Goal: Check status: Check status

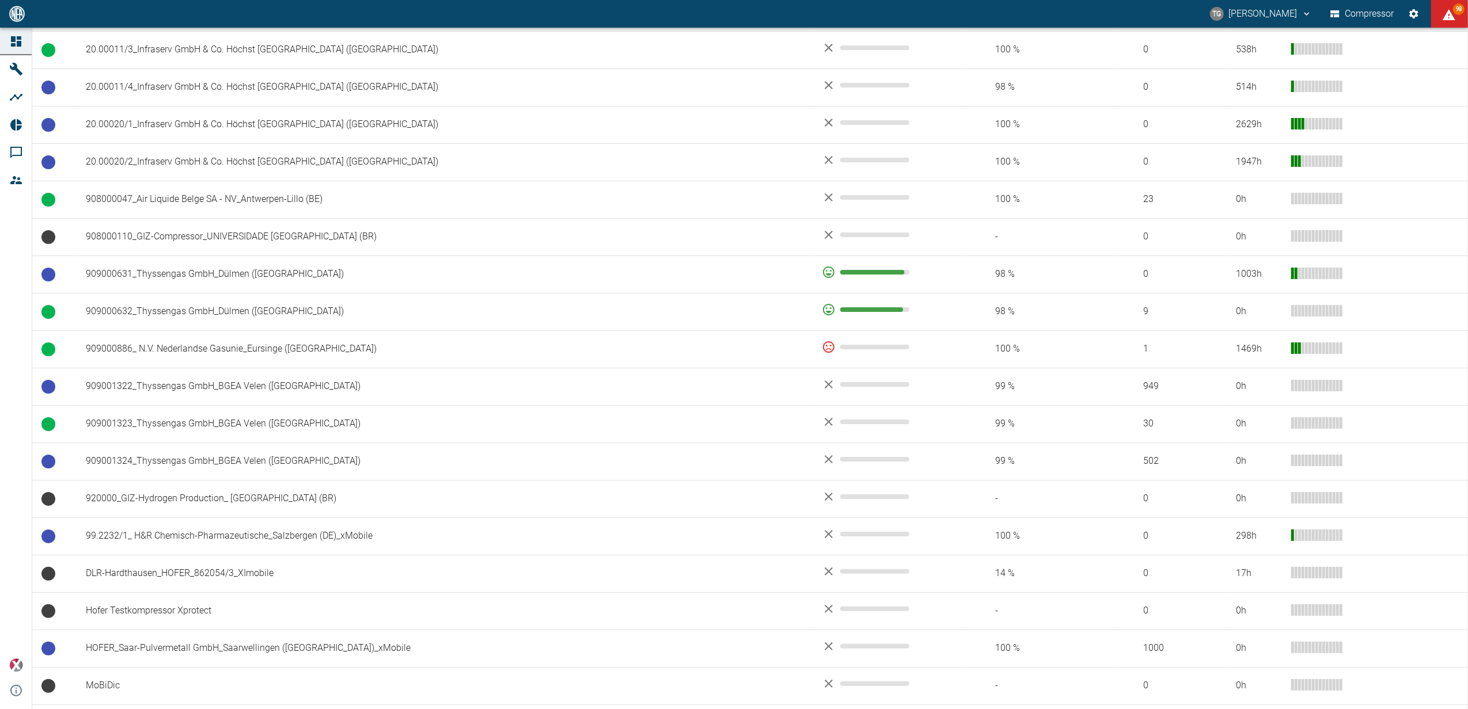
scroll to position [844, 0]
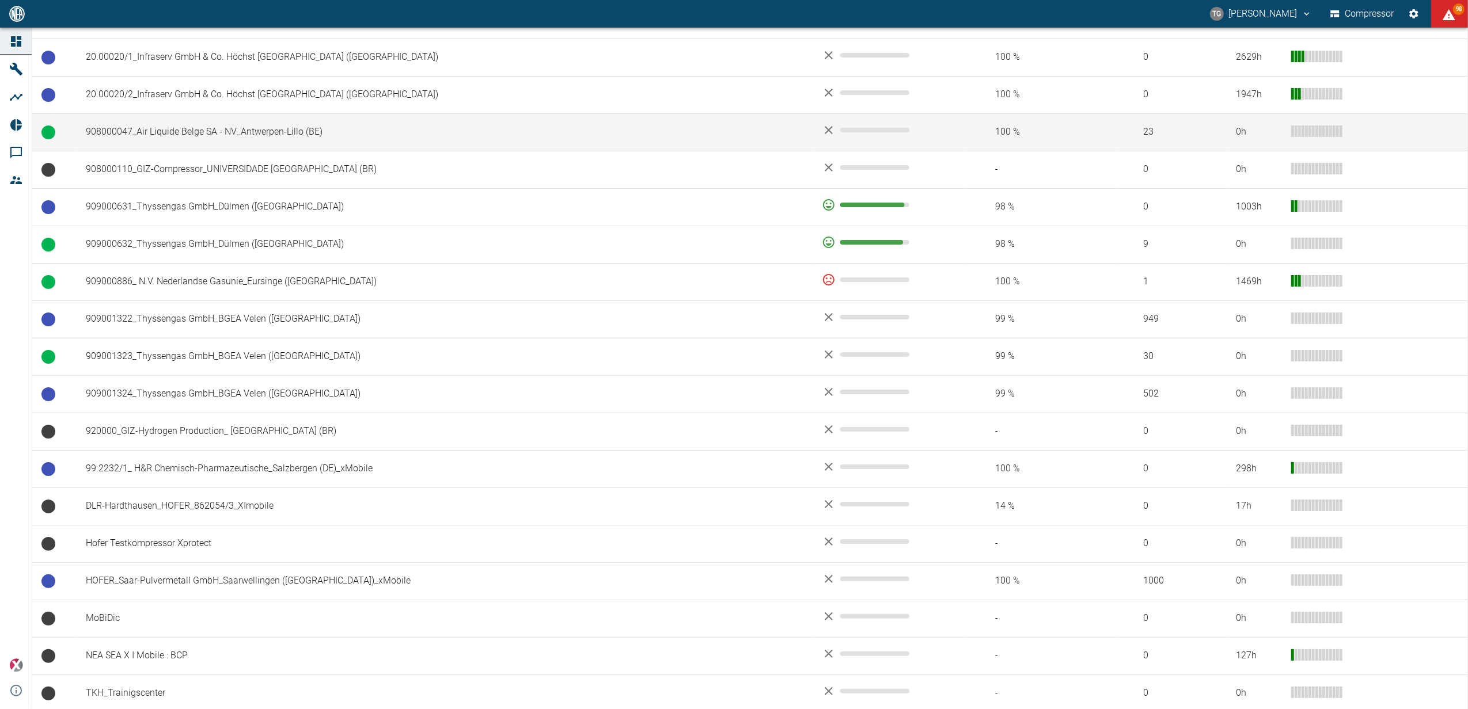
click at [136, 138] on td "908000047_Air Liquide Belge SA - NV_Antwerpen-Lillo (BE)" at bounding box center [445, 131] width 736 height 37
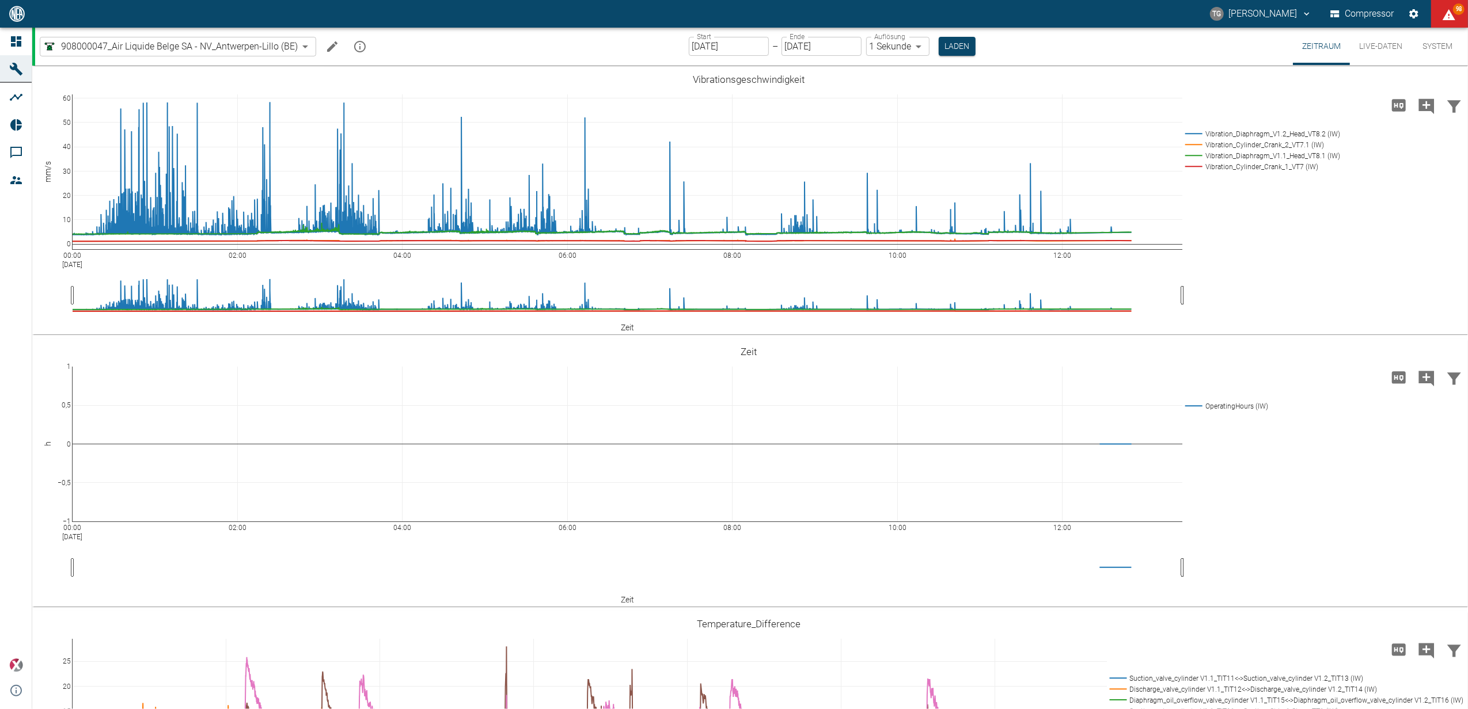
scroll to position [767, 0]
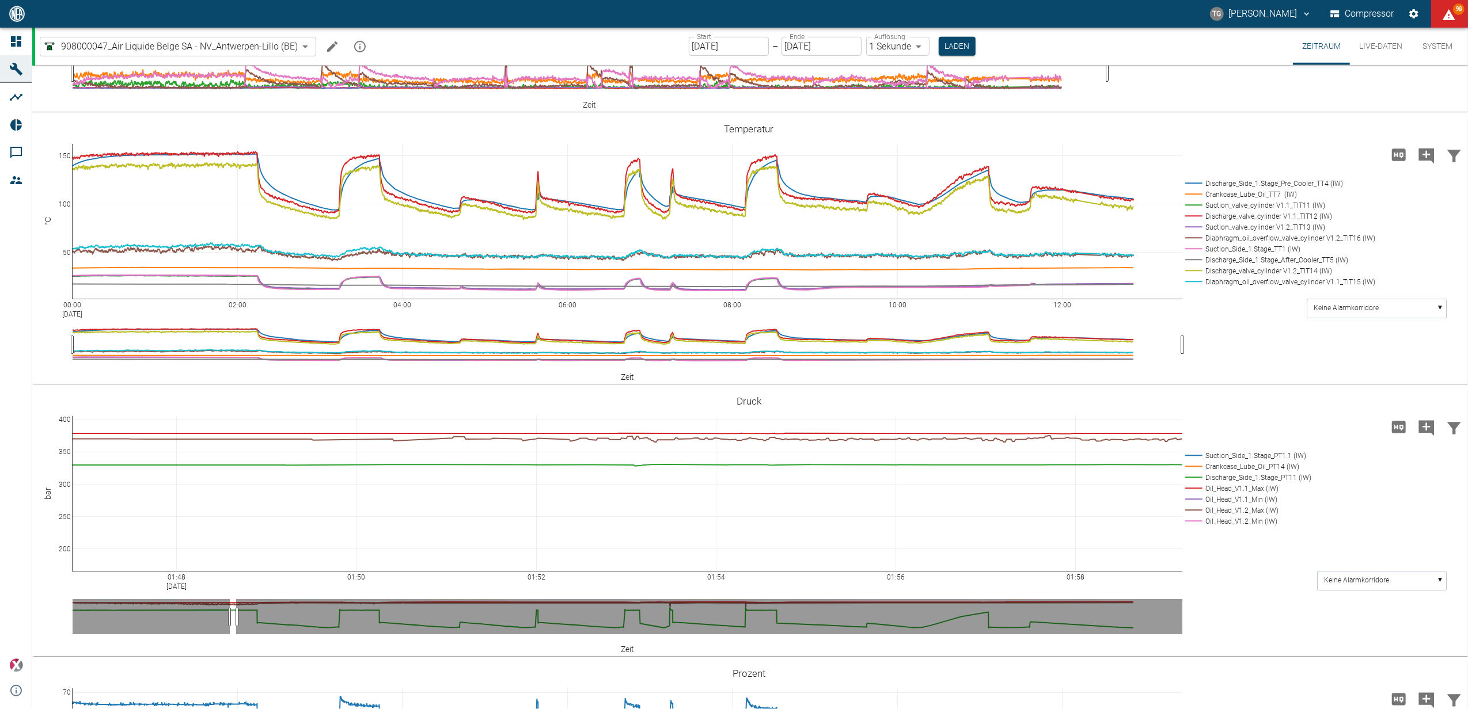
drag, startPoint x: 74, startPoint y: 576, endPoint x: 737, endPoint y: 583, distance: 663.3
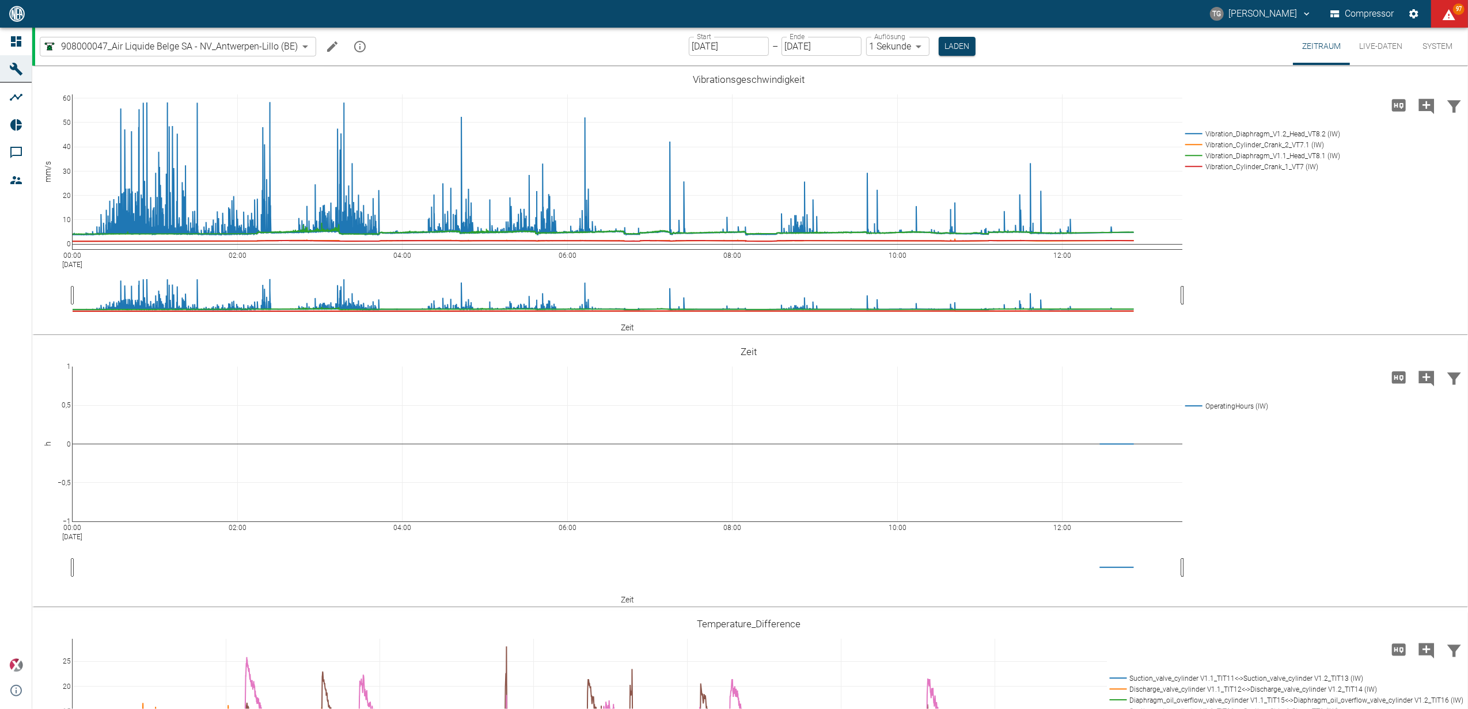
scroll to position [767, 0]
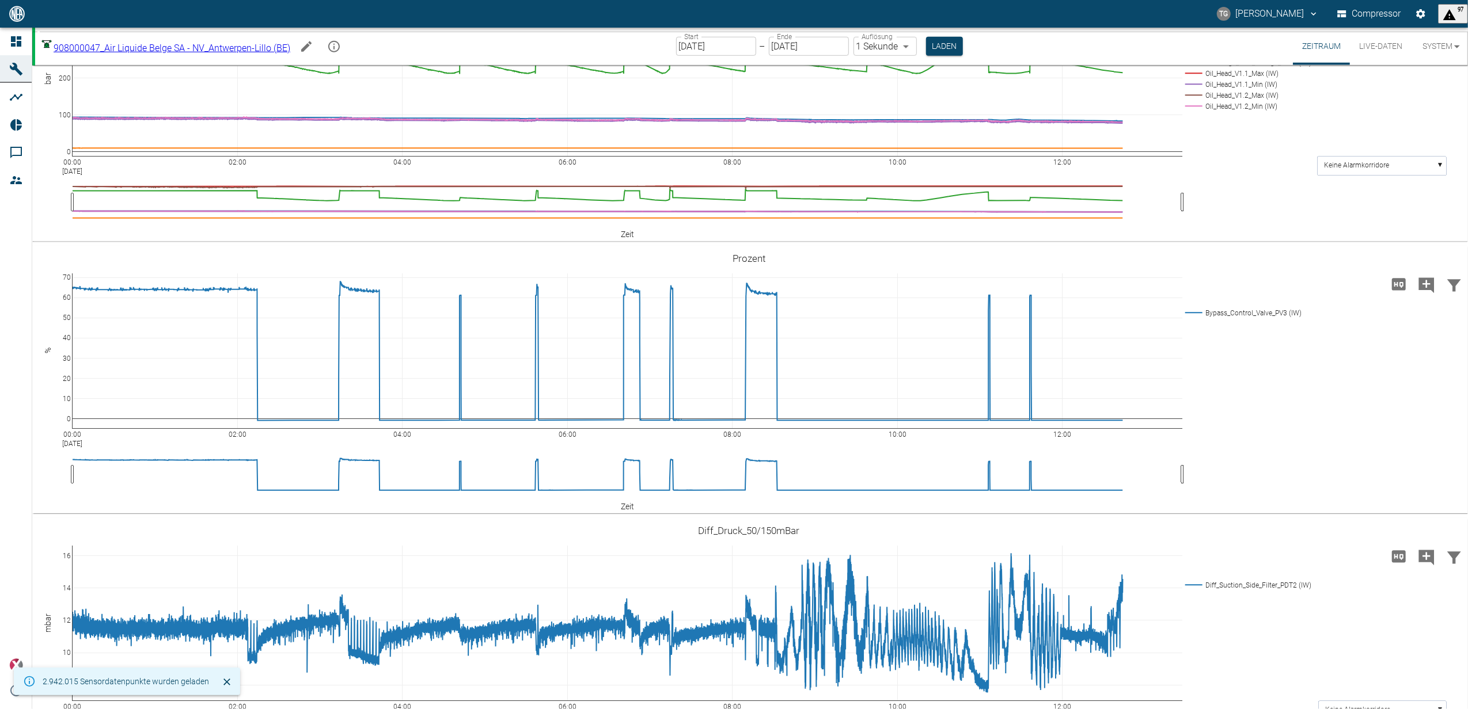
scroll to position [921, 0]
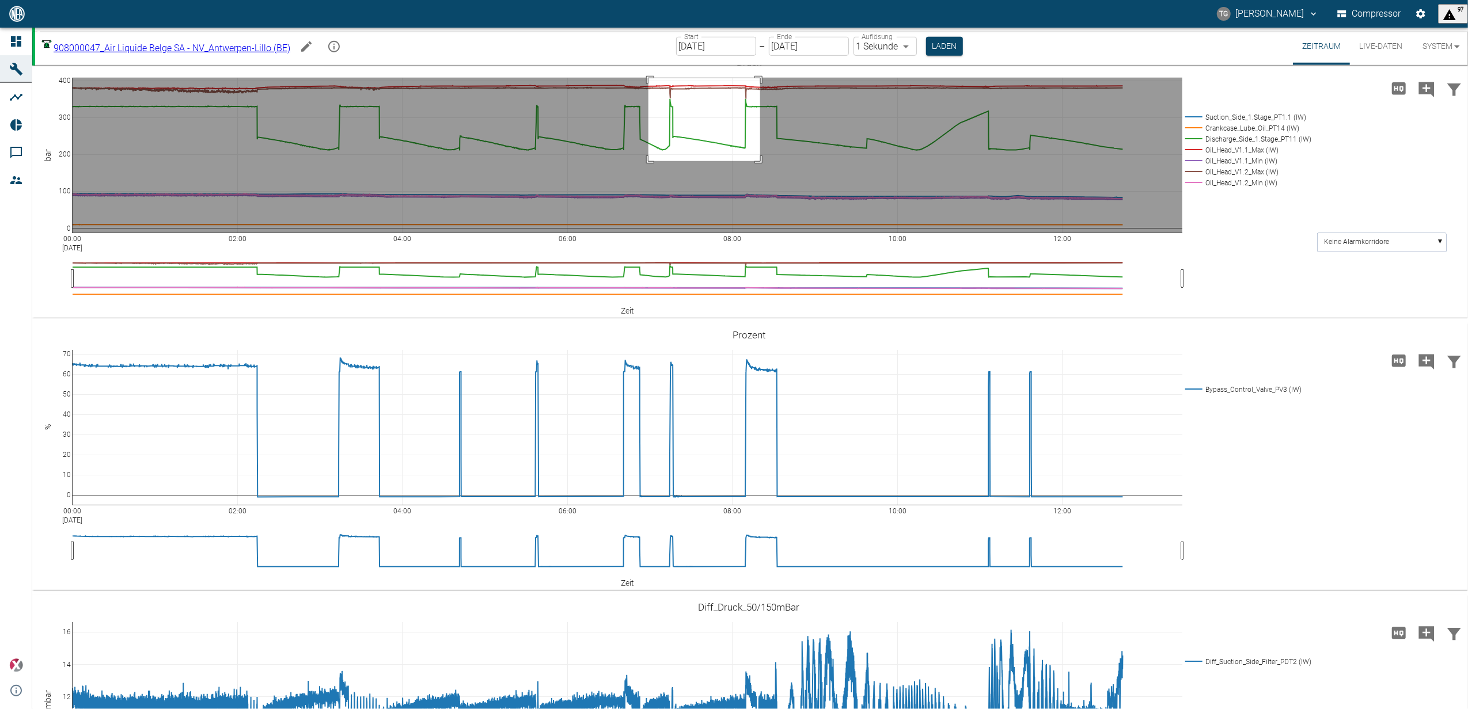
drag, startPoint x: 648, startPoint y: 263, endPoint x: 760, endPoint y: 345, distance: 139.1
